Goal: Information Seeking & Learning: Learn about a topic

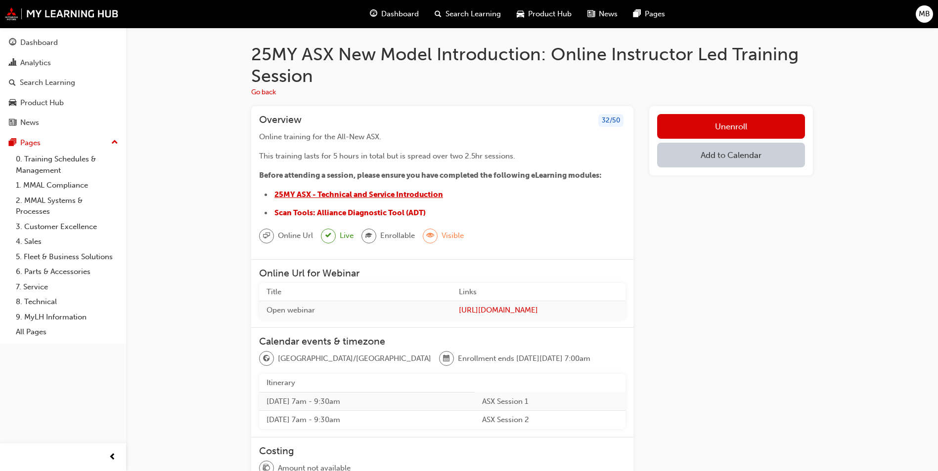
click at [342, 196] on span "25MY ASX - Technical and Service Introduction" at bounding box center [358, 194] width 169 height 9
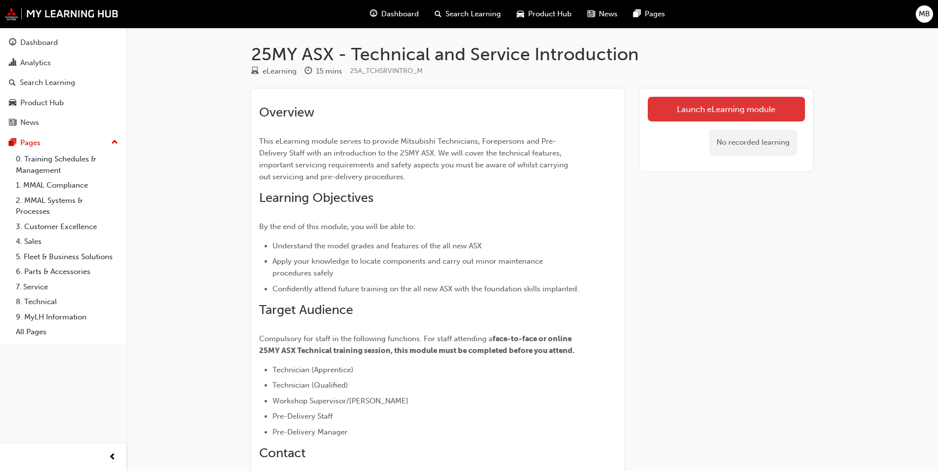
click at [747, 112] on link "Launch eLearning module" at bounding box center [725, 109] width 157 height 25
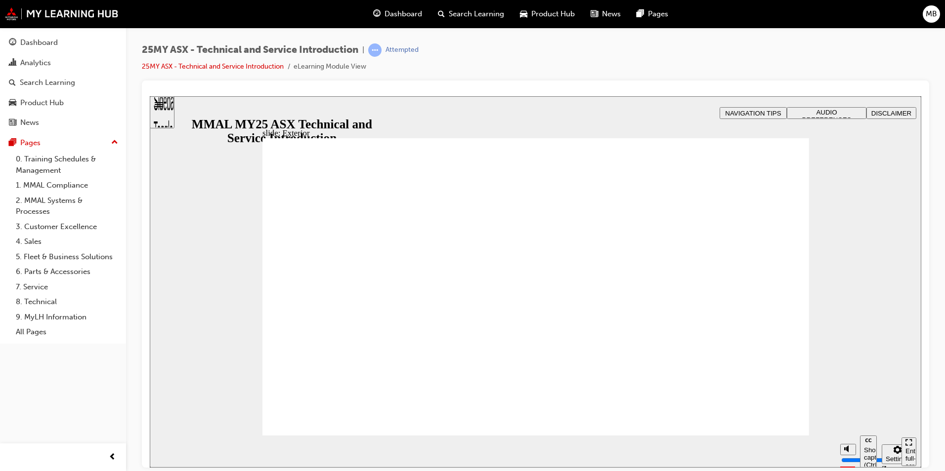
drag, startPoint x: 849, startPoint y: 413, endPoint x: 849, endPoint y: 433, distance: 20.8
type input "0"
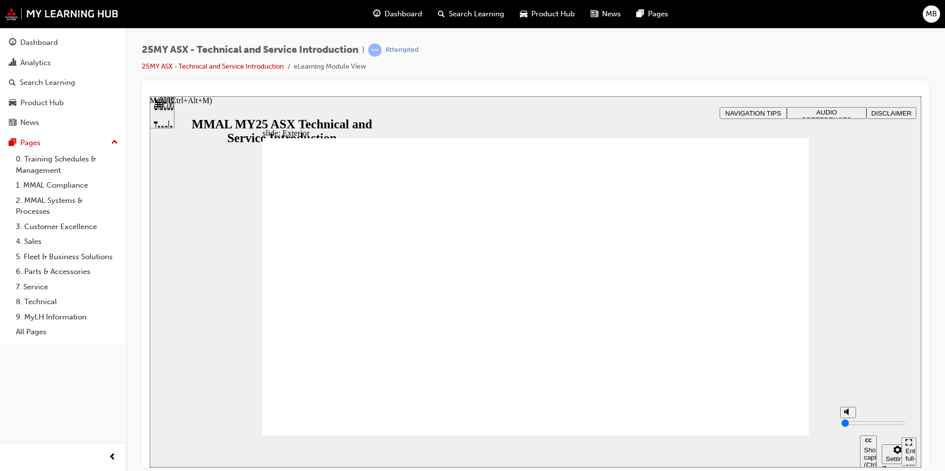
click at [849, 427] on input "volume" at bounding box center [873, 423] width 64 height 8
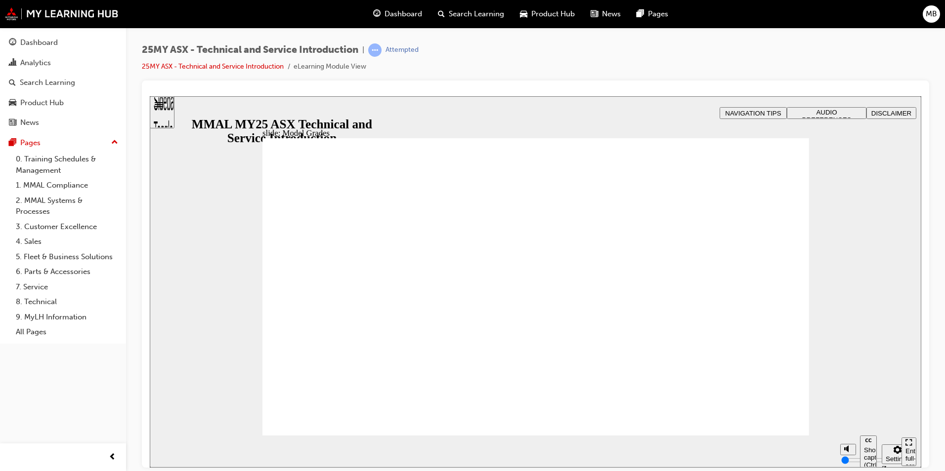
drag, startPoint x: 1094, startPoint y: 463, endPoint x: 785, endPoint y: 420, distance: 311.8
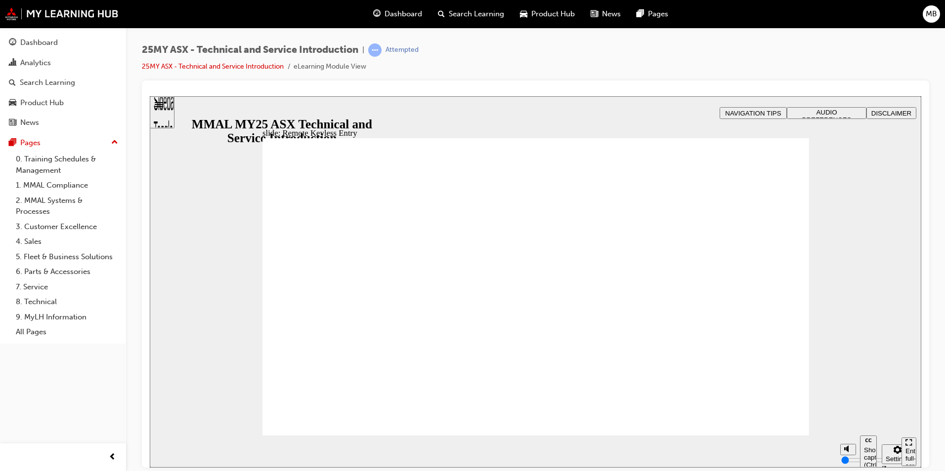
drag, startPoint x: 1080, startPoint y: 448, endPoint x: 790, endPoint y: 422, distance: 290.8
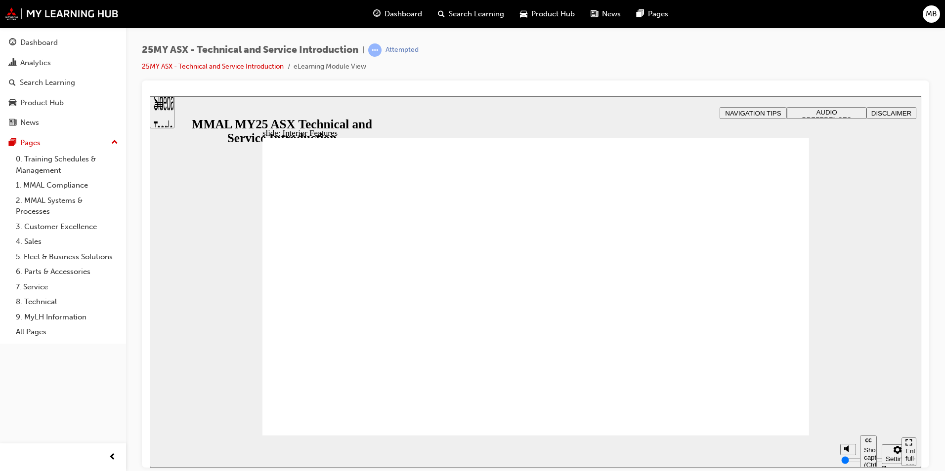
drag, startPoint x: 587, startPoint y: 386, endPoint x: 593, endPoint y: 387, distance: 6.6
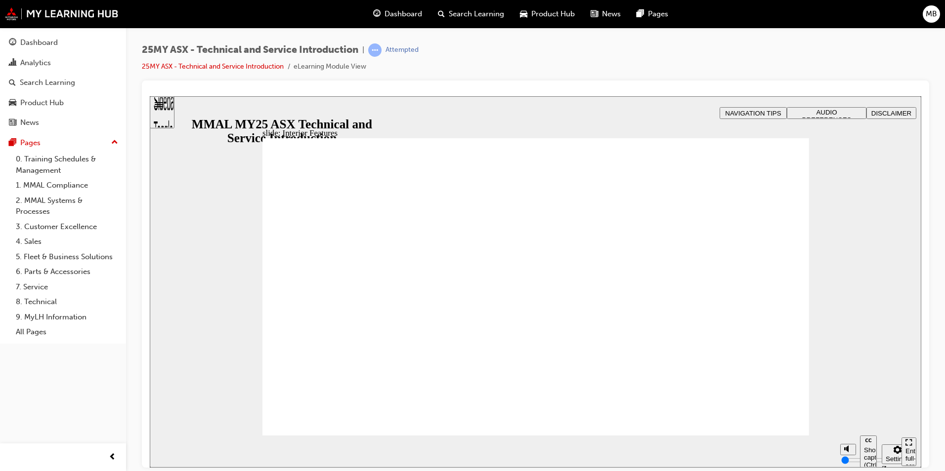
drag, startPoint x: 1083, startPoint y: 513, endPoint x: 775, endPoint y: 422, distance: 320.7
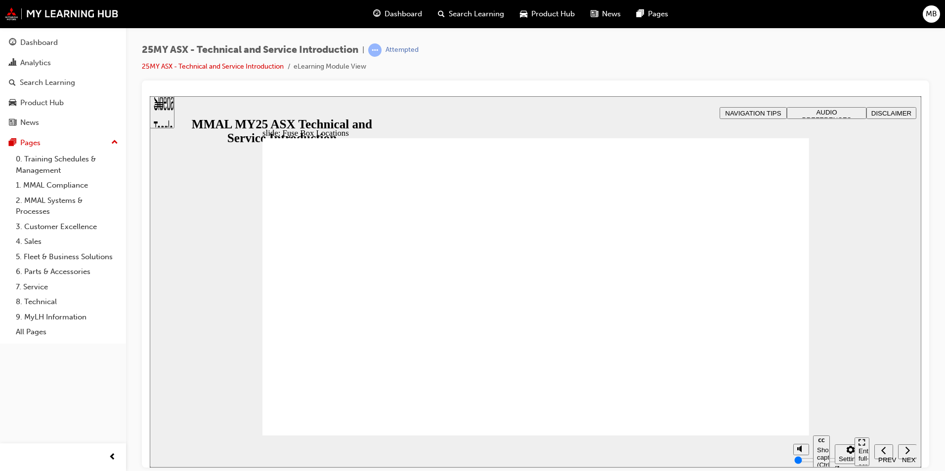
drag, startPoint x: 776, startPoint y: 423, endPoint x: 757, endPoint y: 424, distance: 19.3
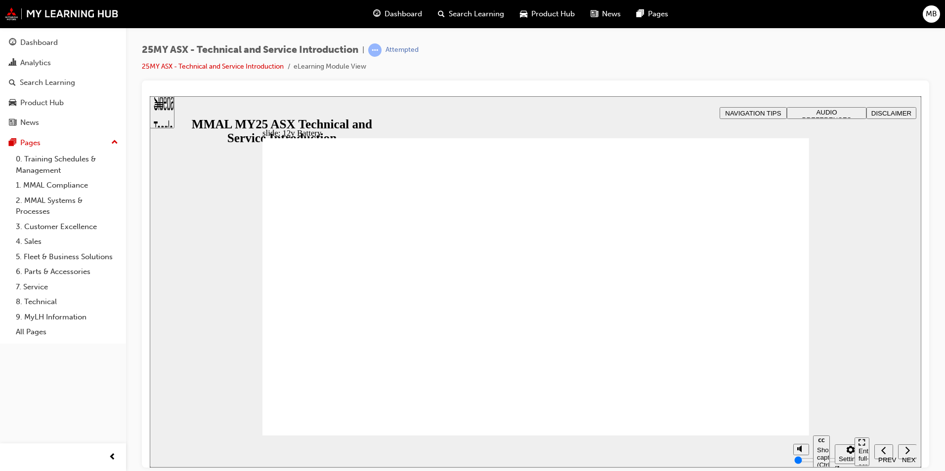
drag, startPoint x: 614, startPoint y: 355, endPoint x: 658, endPoint y: 371, distance: 46.9
drag, startPoint x: 402, startPoint y: 378, endPoint x: 560, endPoint y: 256, distance: 199.9
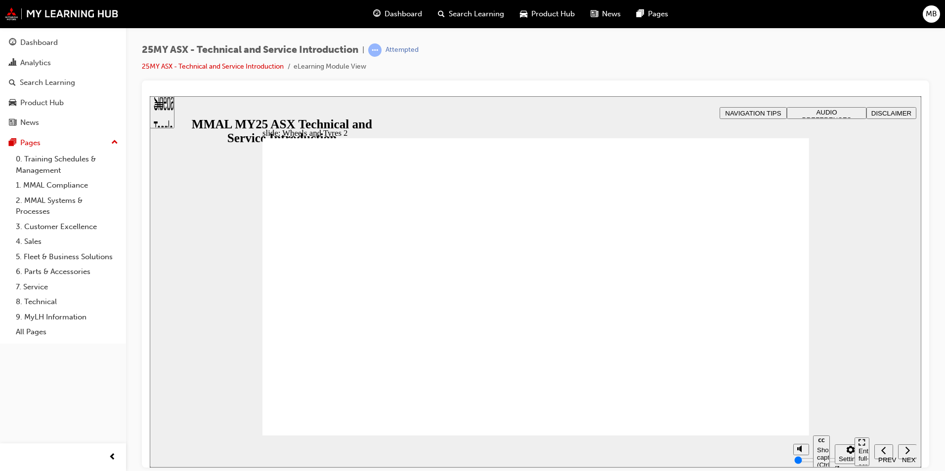
drag, startPoint x: 554, startPoint y: 349, endPoint x: 645, endPoint y: 382, distance: 97.1
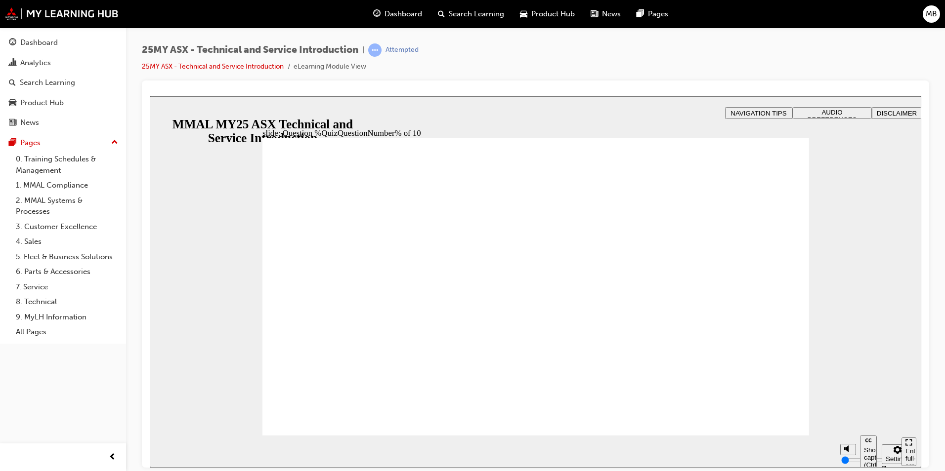
radio input "true"
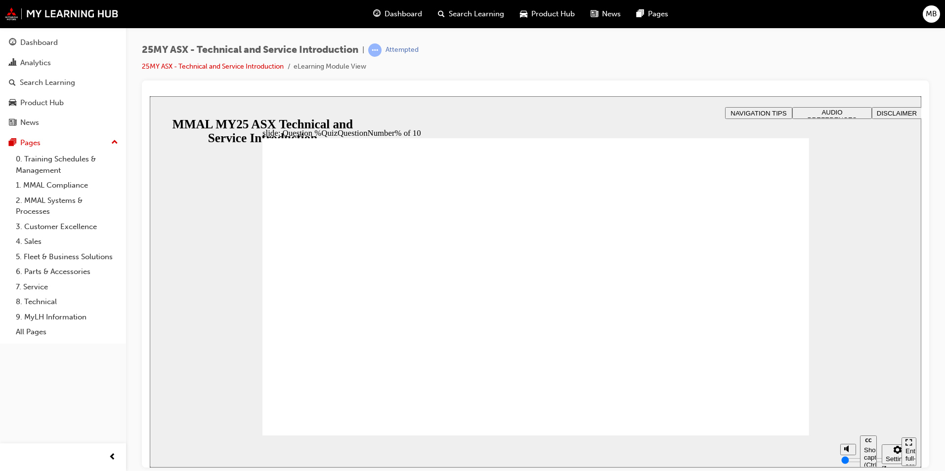
radio input "true"
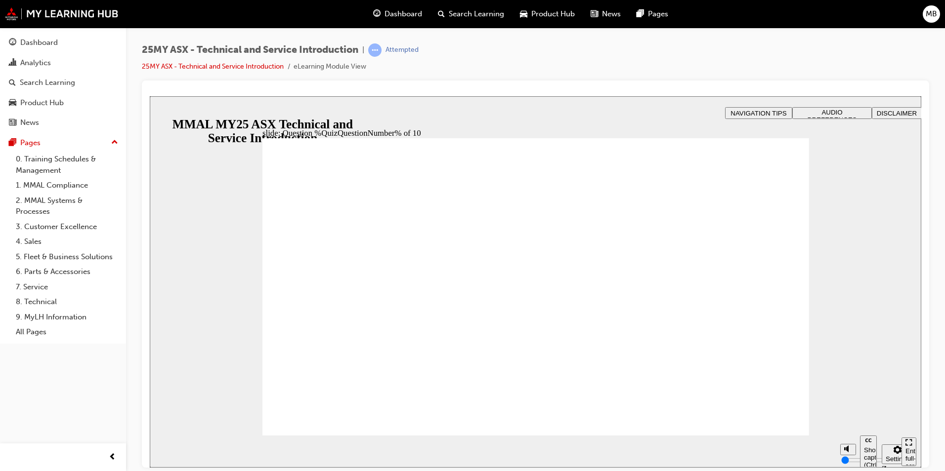
radio input "true"
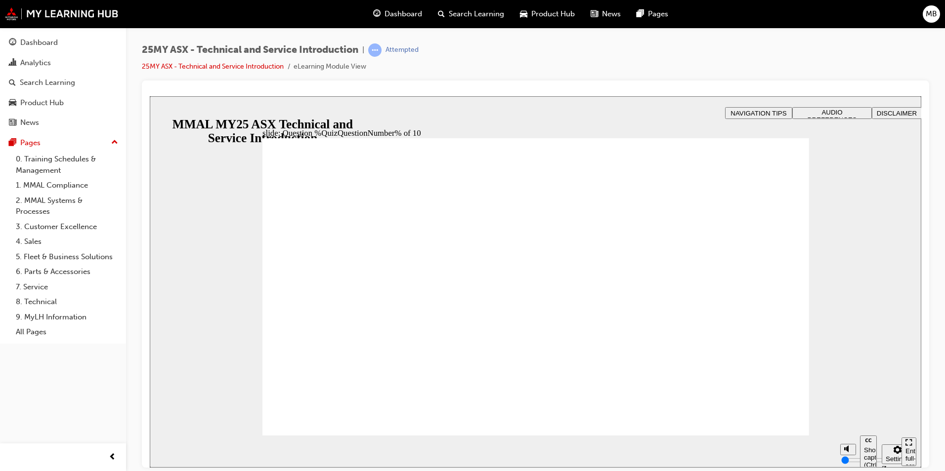
radio input "true"
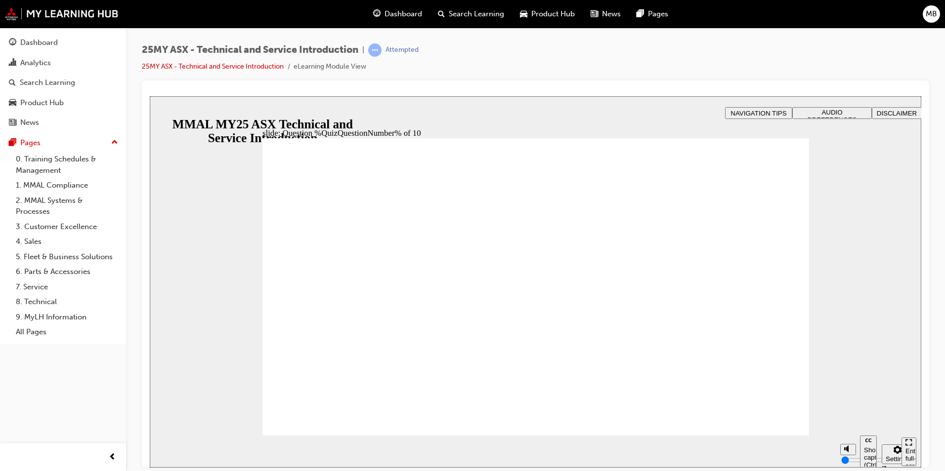
radio input "true"
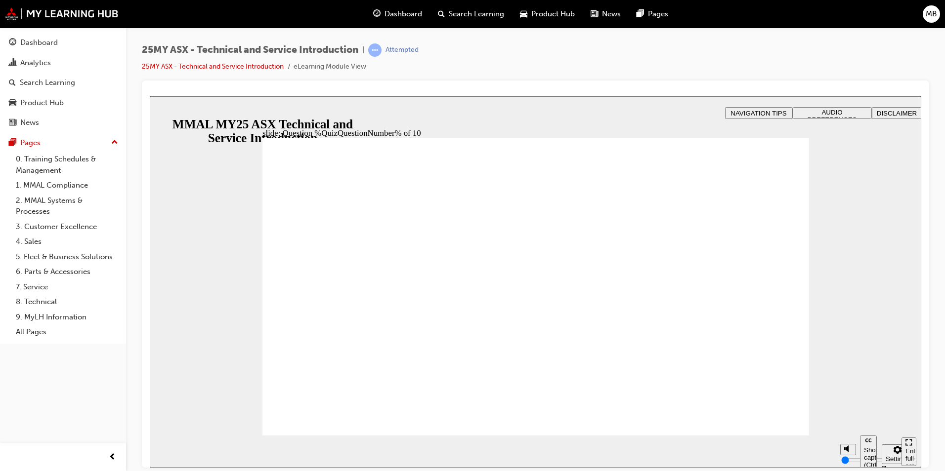
radio input "true"
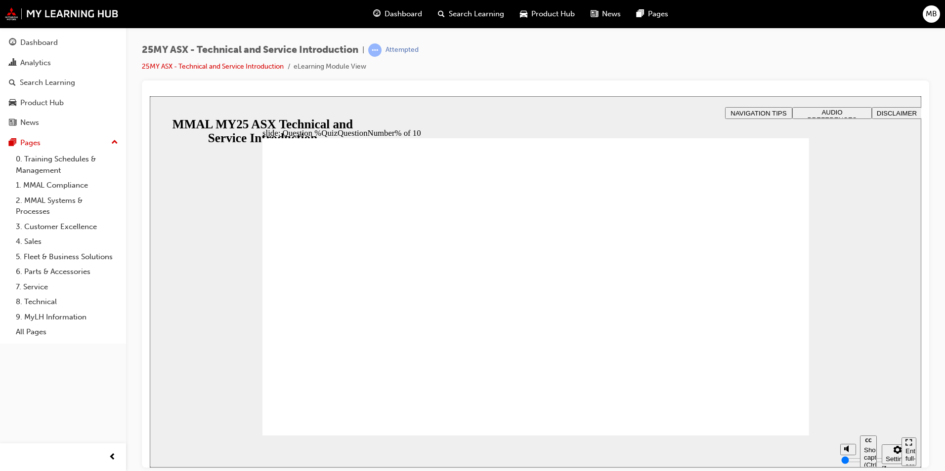
radio input "true"
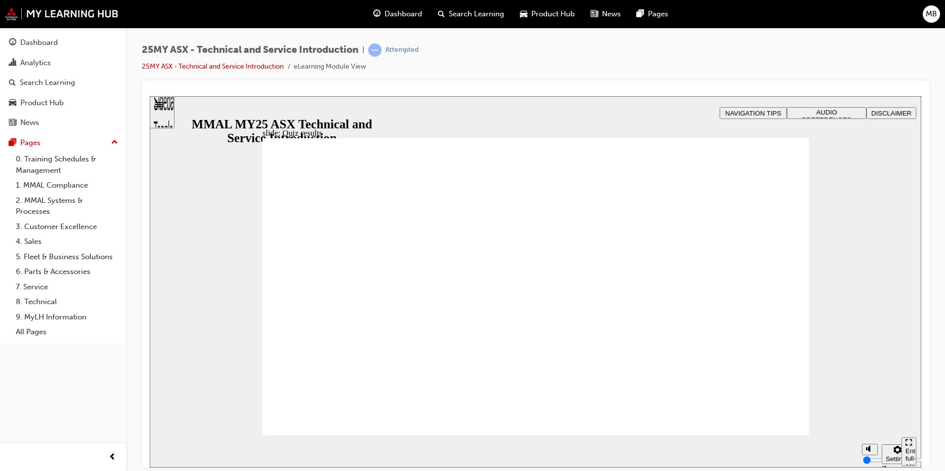
radio input "true"
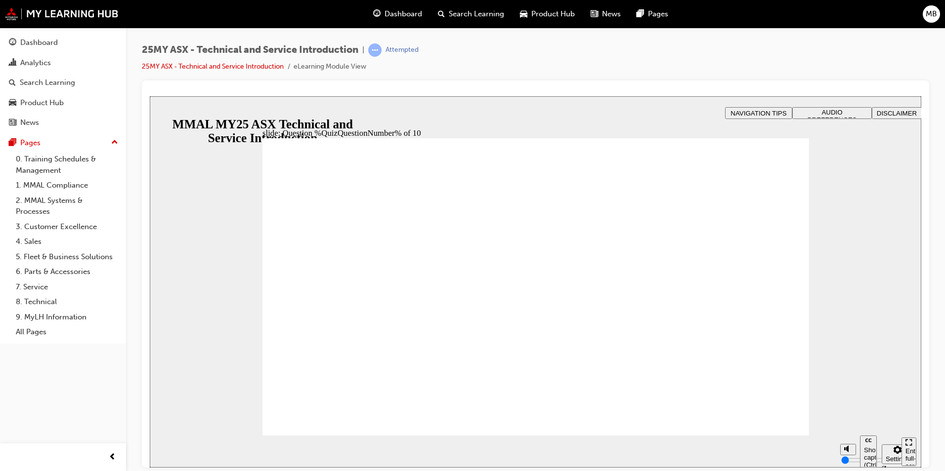
radio input "true"
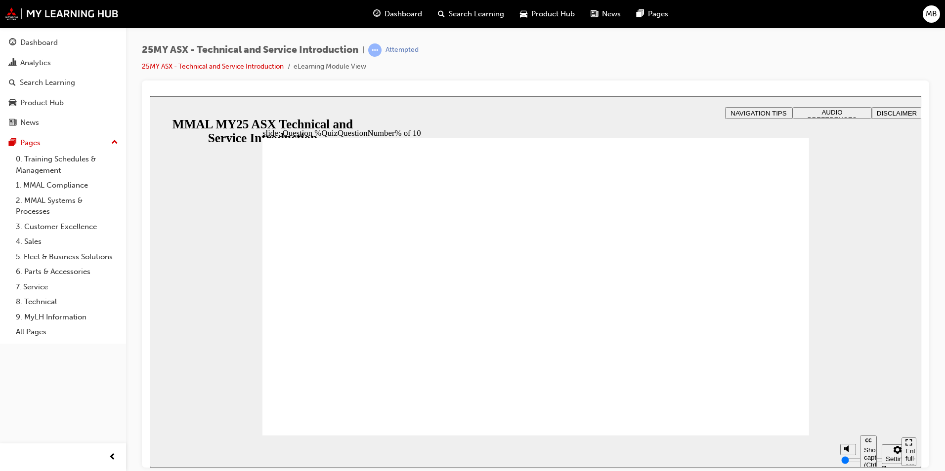
radio input "true"
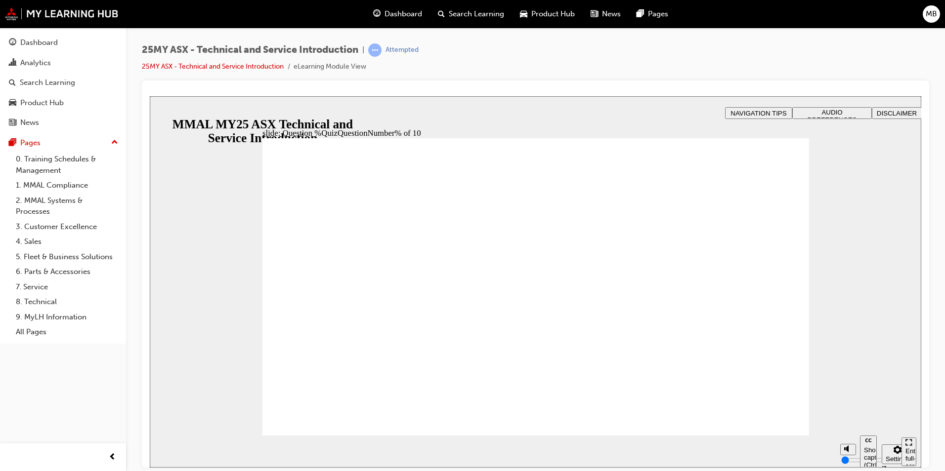
radio input "true"
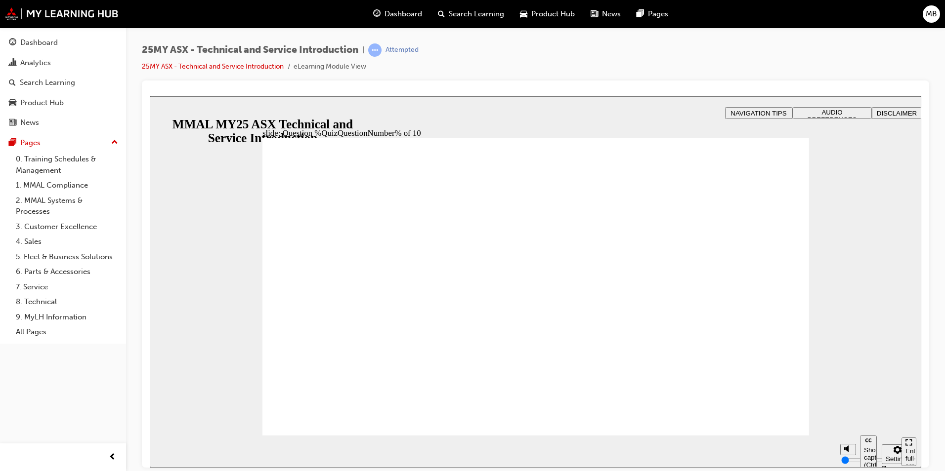
radio input "true"
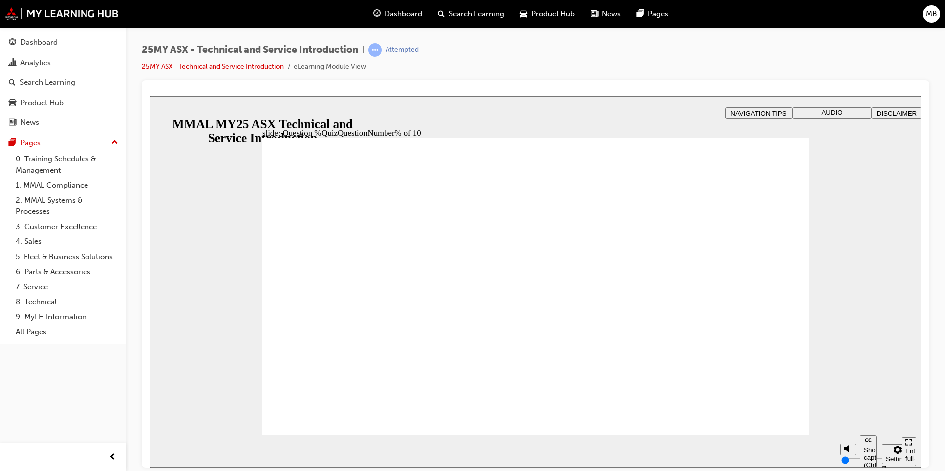
radio input "true"
radio input "false"
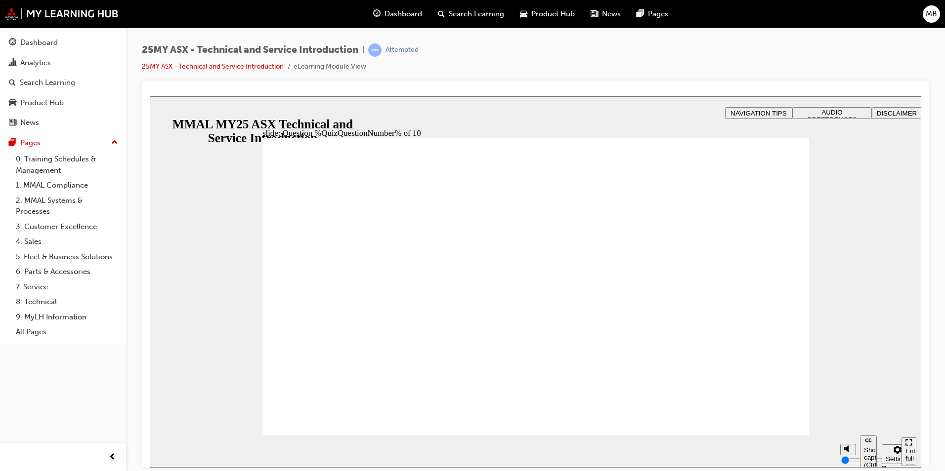
radio input "true"
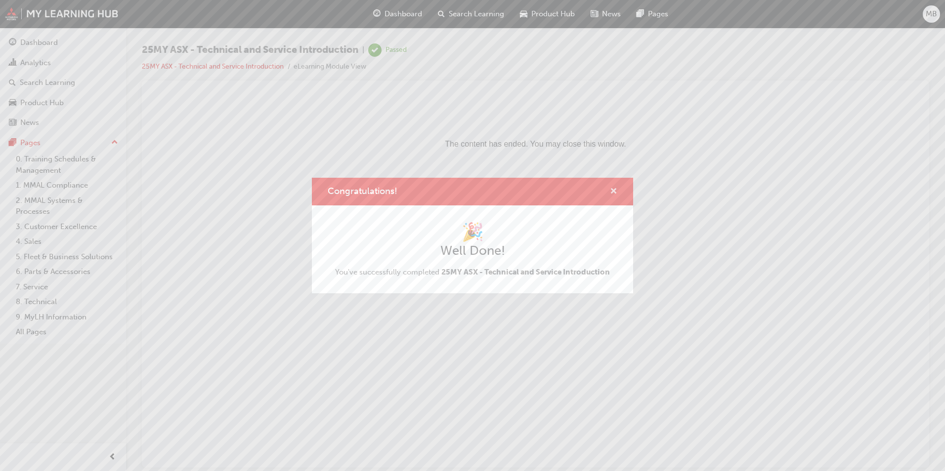
click at [612, 189] on span "cross-icon" at bounding box center [613, 192] width 7 height 9
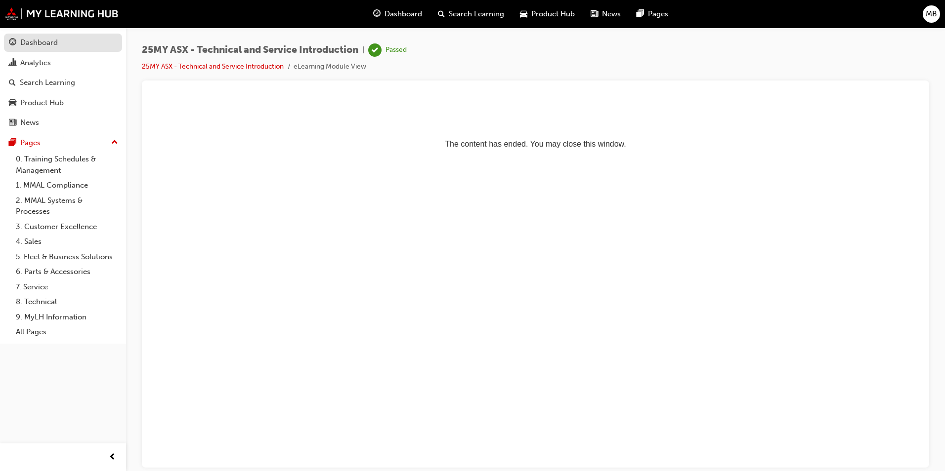
click at [51, 45] on div "Dashboard" at bounding box center [39, 42] width 38 height 11
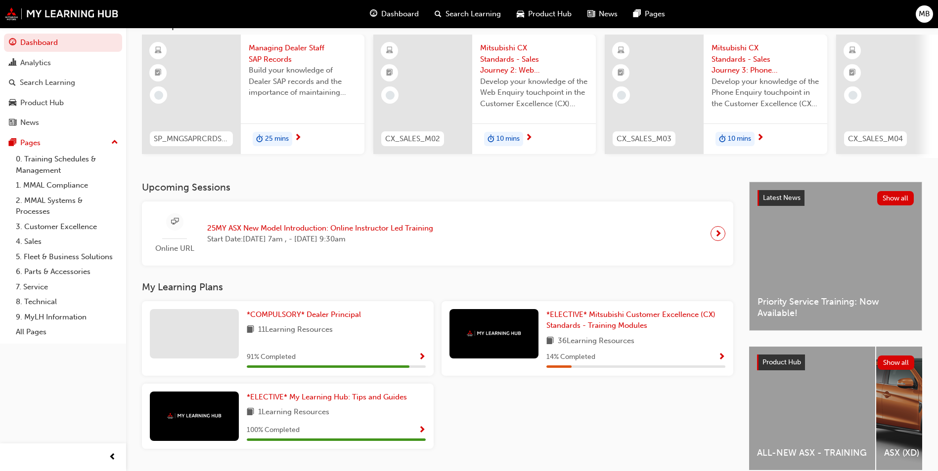
scroll to position [119, 0]
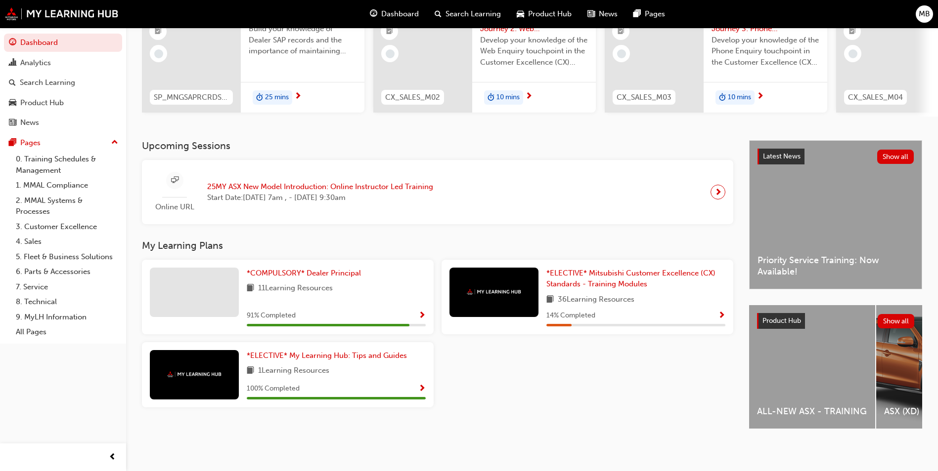
click at [819, 377] on div "ALL-NEW ASX - TRAINING" at bounding box center [812, 367] width 126 height 124
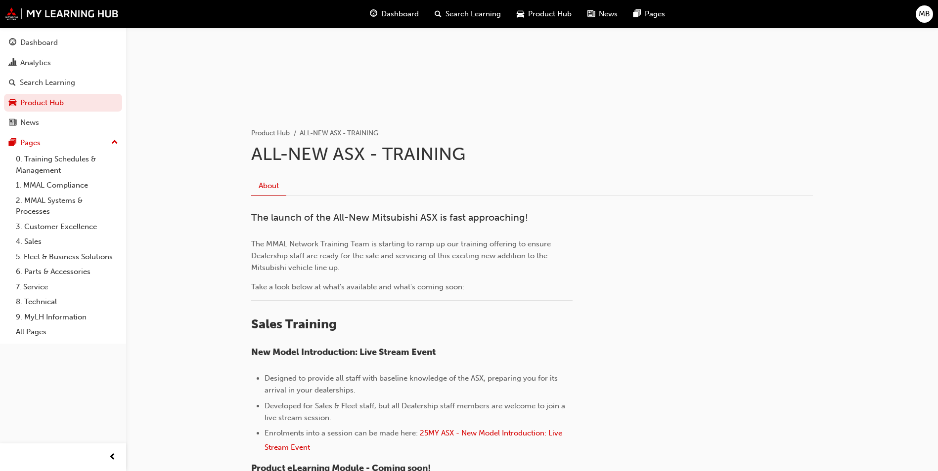
scroll to position [99, 0]
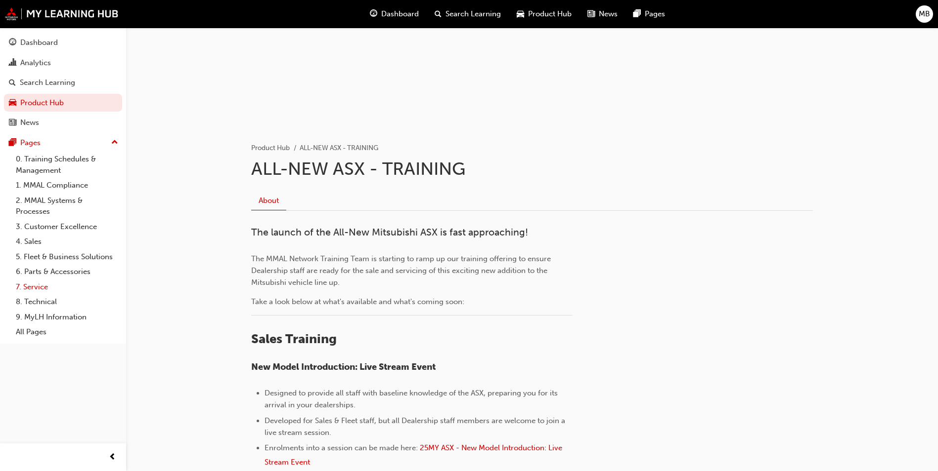
click at [33, 288] on link "7. Service" at bounding box center [67, 287] width 110 height 15
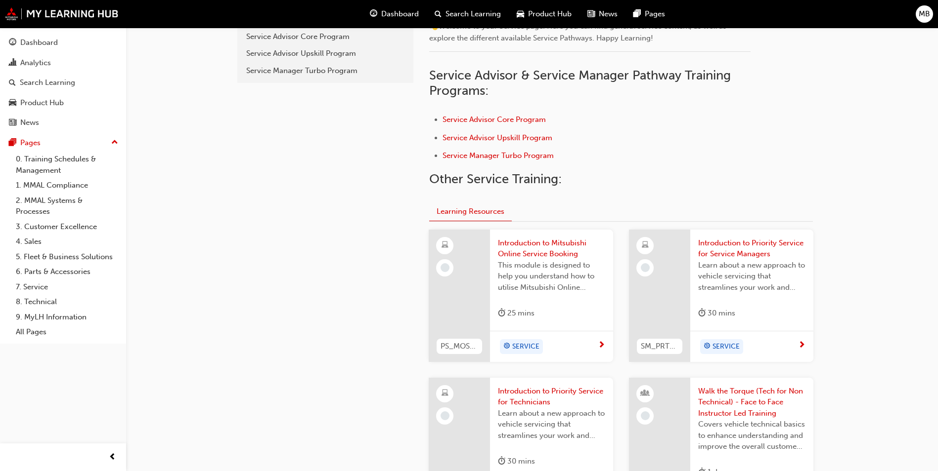
scroll to position [297, 0]
